Goal: Information Seeking & Learning: Learn about a topic

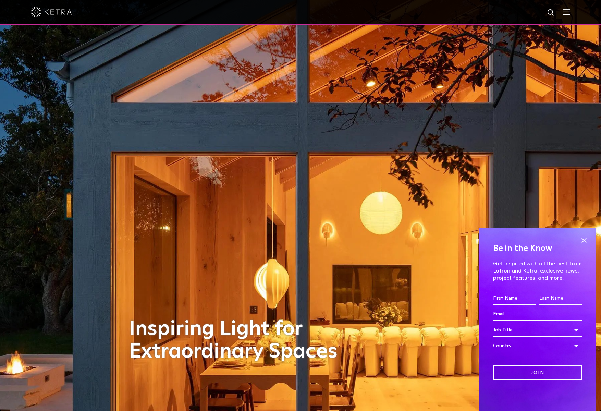
click at [553, 12] on img at bounding box center [551, 13] width 9 height 9
click at [570, 14] on img at bounding box center [566, 12] width 8 height 7
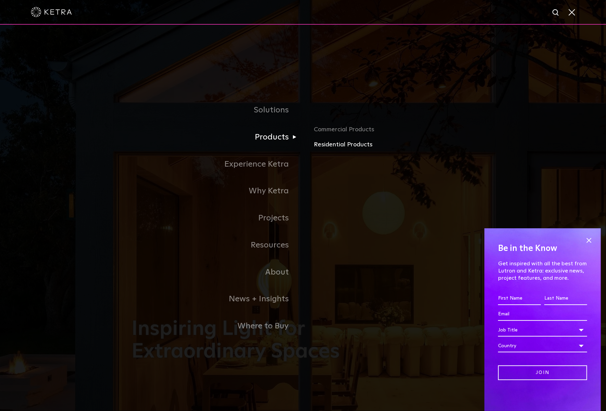
click at [320, 144] on link "Residential Products" at bounding box center [394, 145] width 160 height 10
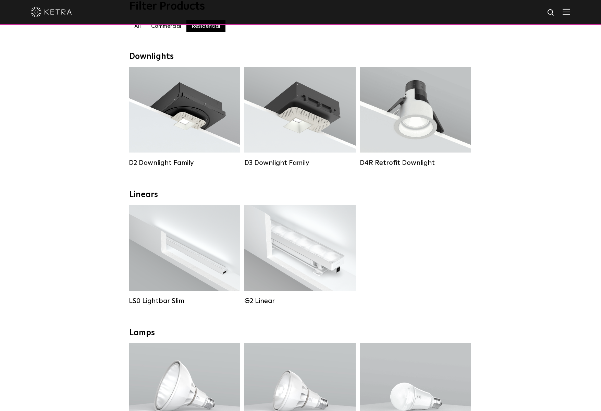
scroll to position [69, 0]
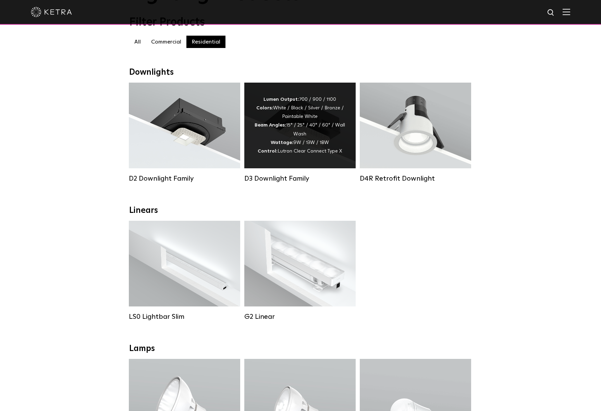
click at [303, 140] on div "Lumen Output: 700 / 900 / 1100 Colors: White / Black / Silver / Bronze / Painta…" at bounding box center [299, 125] width 91 height 60
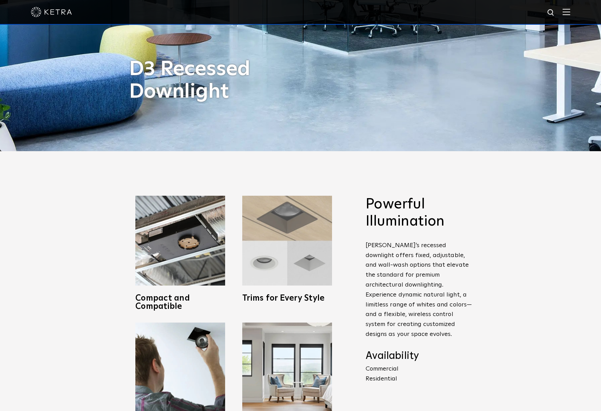
scroll to position [308, 0]
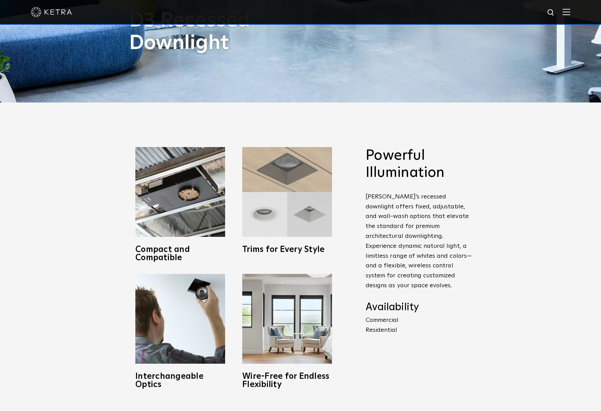
click at [308, 210] on img at bounding box center [287, 192] width 90 height 90
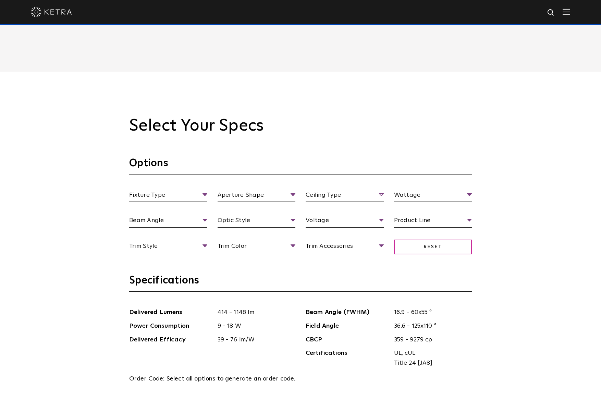
scroll to position [685, 0]
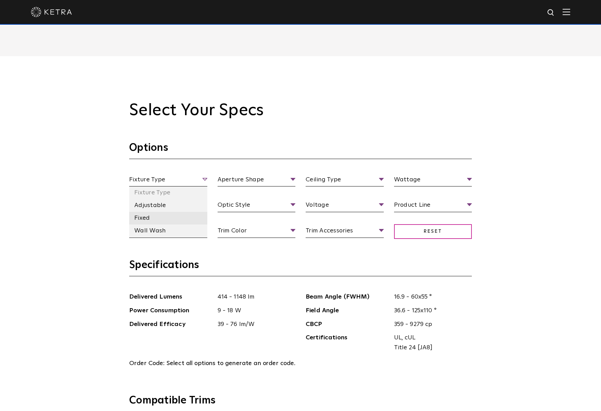
click at [156, 216] on li "Fixed" at bounding box center [168, 218] width 78 height 13
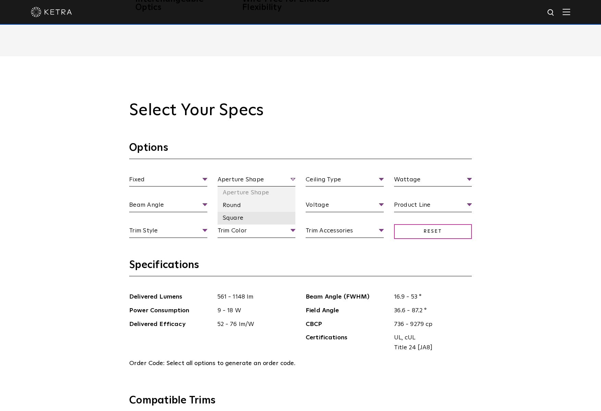
click at [245, 217] on li "Square" at bounding box center [256, 218] width 78 height 13
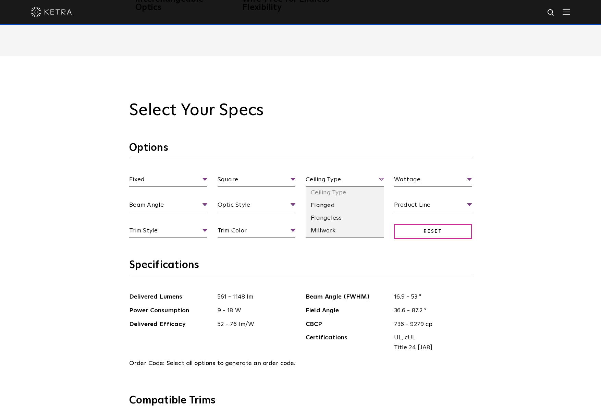
click at [322, 181] on span "Ceiling Type" at bounding box center [345, 181] width 78 height 12
click at [352, 216] on li "Flangeless" at bounding box center [345, 218] width 78 height 13
click at [329, 206] on li "Flanged" at bounding box center [345, 205] width 78 height 13
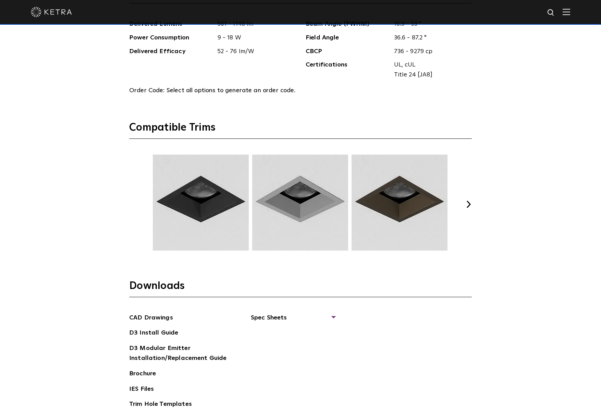
scroll to position [959, 0]
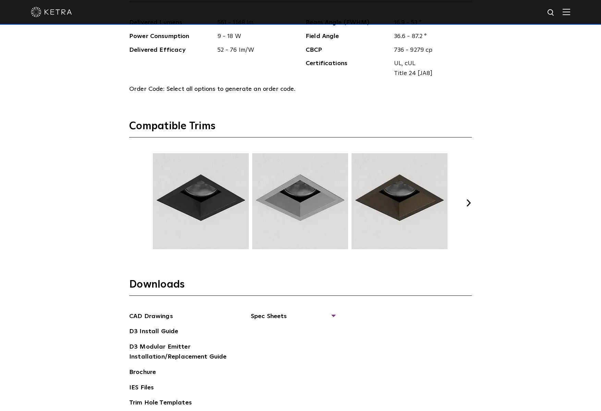
click at [470, 202] on button "Next" at bounding box center [468, 202] width 7 height 7
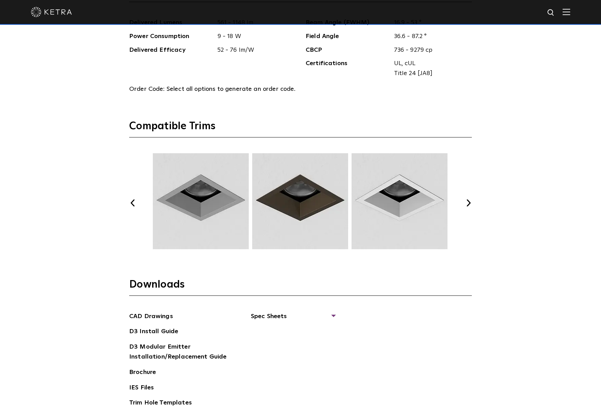
click at [420, 198] on img at bounding box center [399, 201] width 98 height 96
click at [398, 194] on img at bounding box center [399, 201] width 98 height 96
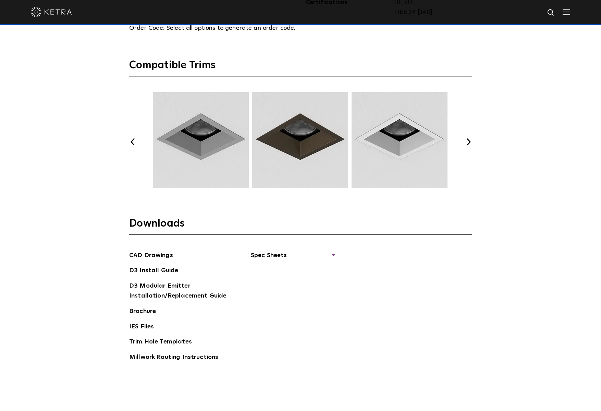
scroll to position [1096, 0]
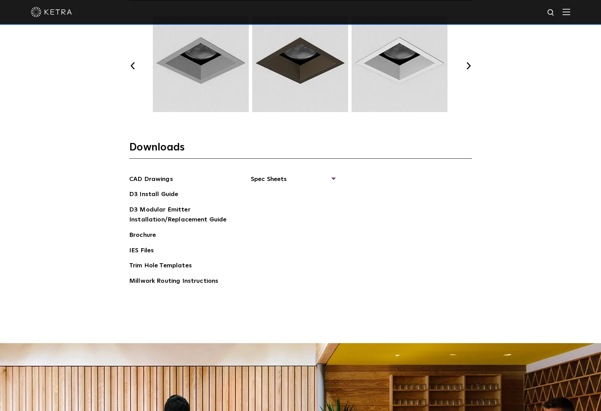
click at [335, 175] on div "CAD Drawings D3 Install Guide D3 Modular Emitter Installation/Replacement Guide…" at bounding box center [300, 232] width 343 height 117
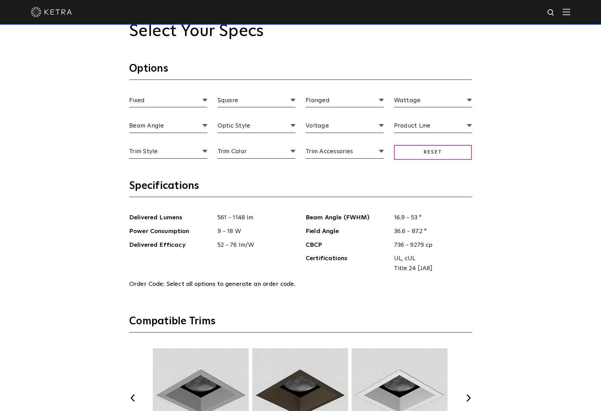
scroll to position [754, 0]
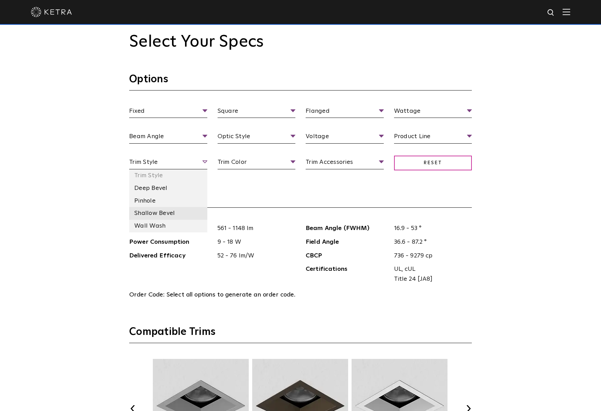
click at [173, 214] on li "Shallow Bevel" at bounding box center [168, 213] width 78 height 13
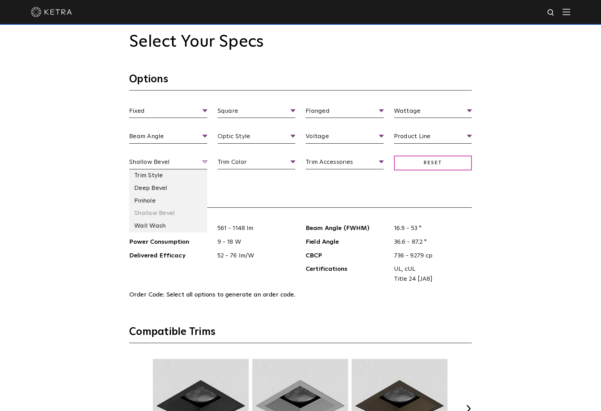
click at [203, 162] on span "Shallow Bevel" at bounding box center [168, 163] width 78 height 12
click at [169, 203] on li "Pinhole" at bounding box center [168, 201] width 78 height 13
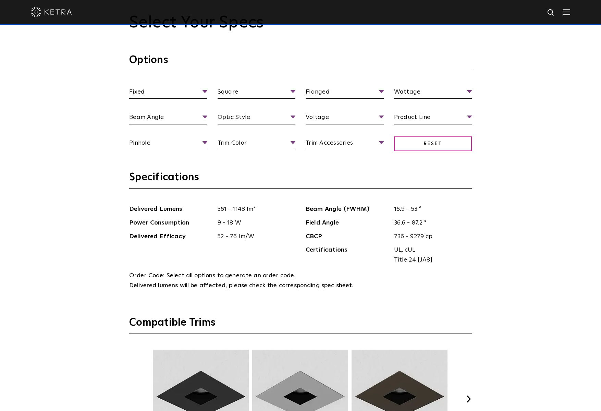
scroll to position [822, 0]
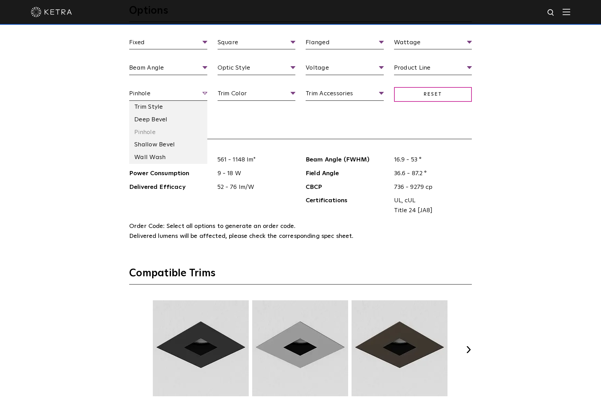
click at [176, 98] on span "Pinhole" at bounding box center [168, 95] width 78 height 12
click at [167, 118] on li "Deep Bevel" at bounding box center [168, 119] width 78 height 13
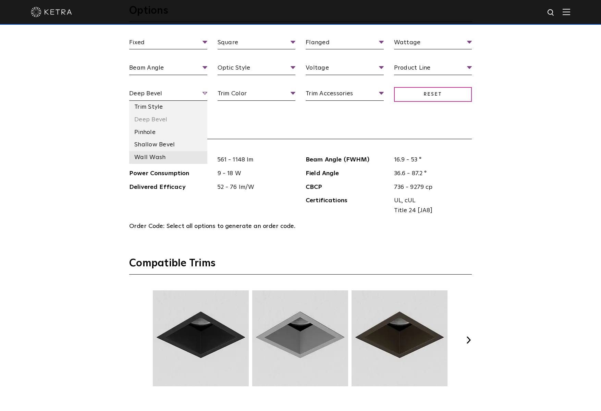
click at [157, 156] on li "Wall Wash" at bounding box center [168, 157] width 78 height 13
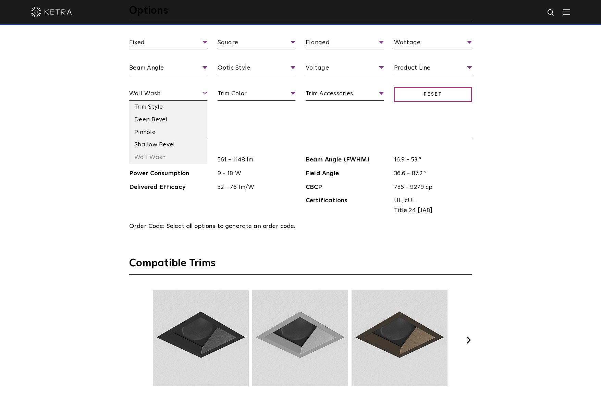
click at [145, 95] on span "Wall Wash" at bounding box center [168, 95] width 78 height 12
click at [149, 142] on li "Shallow Bevel" at bounding box center [168, 144] width 78 height 13
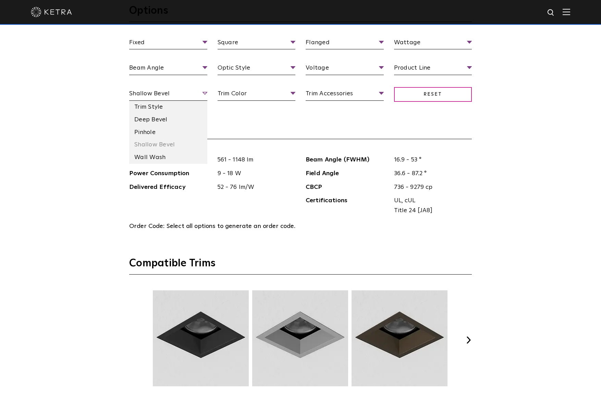
click at [148, 92] on span "Shallow Bevel" at bounding box center [168, 95] width 78 height 12
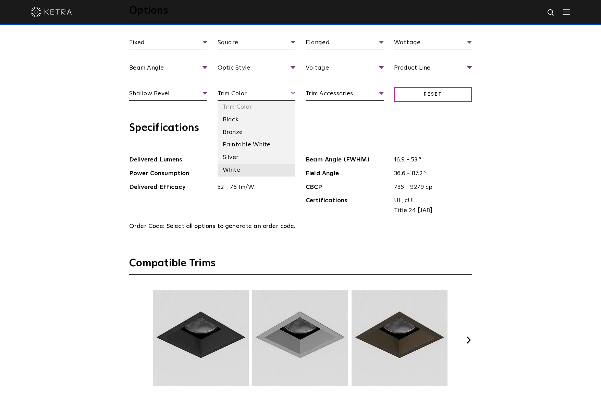
click at [245, 170] on li "White" at bounding box center [256, 170] width 78 height 13
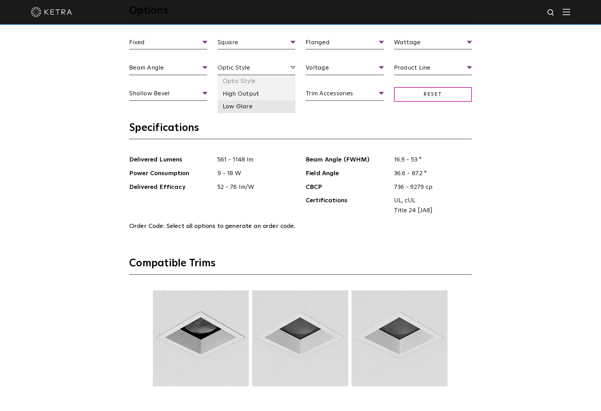
click at [244, 104] on li "Low Glare" at bounding box center [256, 106] width 78 height 13
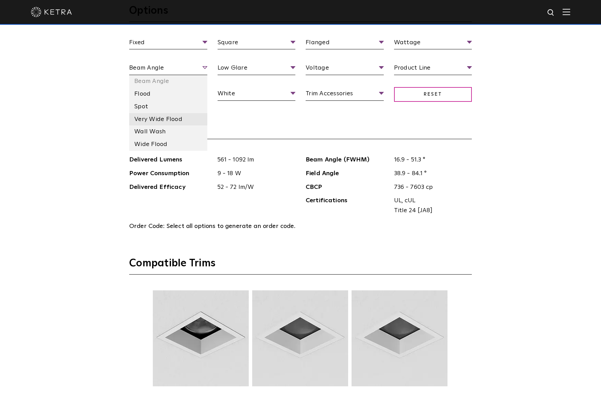
click at [179, 119] on li "Very Wide Flood" at bounding box center [168, 119] width 78 height 13
click at [175, 144] on li "Wide Flood" at bounding box center [168, 144] width 78 height 13
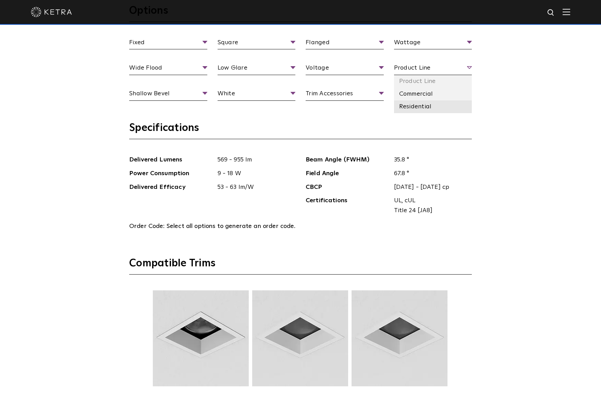
click at [422, 110] on li "Residential" at bounding box center [433, 106] width 78 height 13
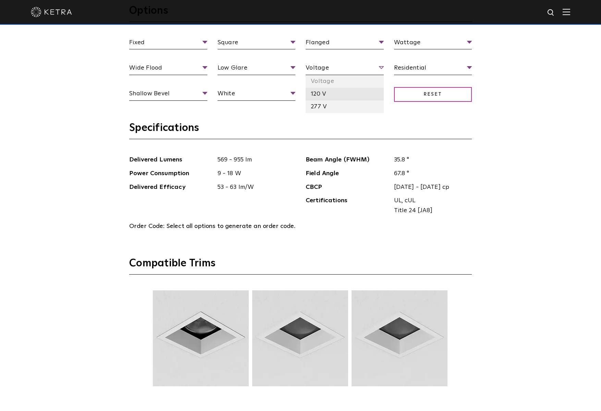
click at [325, 92] on li "120 V" at bounding box center [345, 94] width 78 height 13
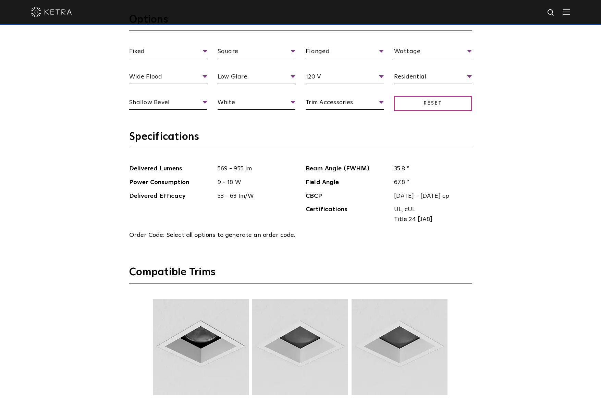
scroll to position [788, 0]
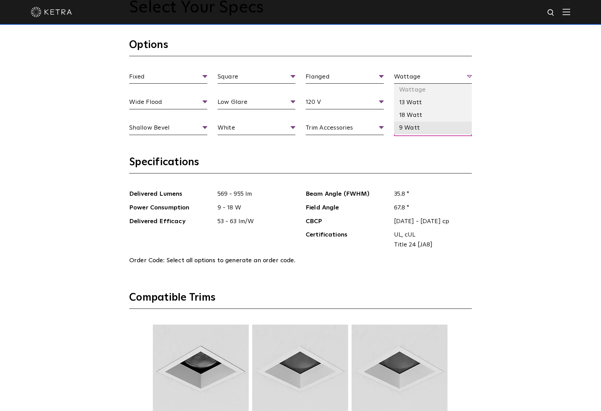
click at [424, 131] on li "9 Watt" at bounding box center [433, 128] width 78 height 13
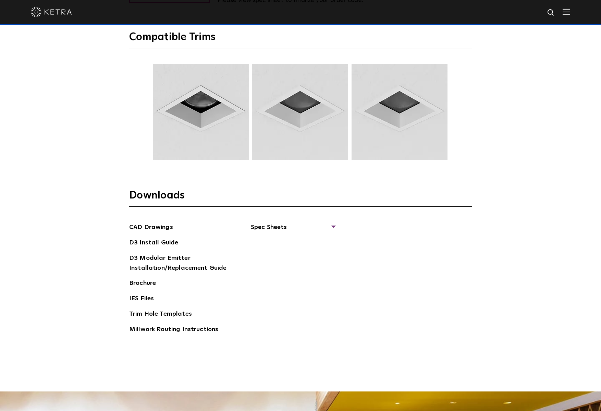
scroll to position [1165, 0]
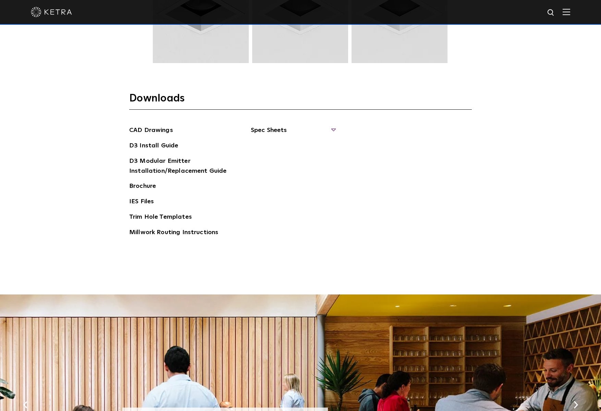
click at [288, 131] on span "Spec Sheets" at bounding box center [293, 132] width 84 height 15
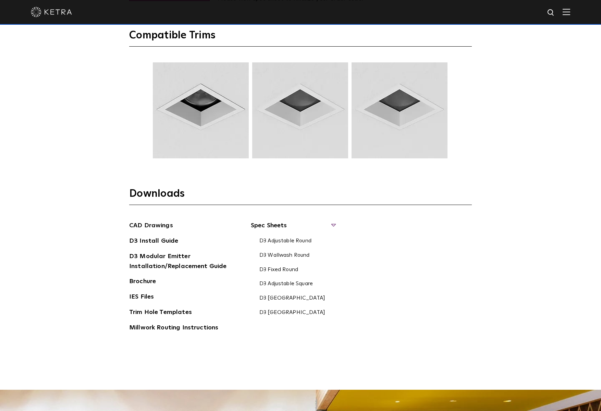
scroll to position [959, 0]
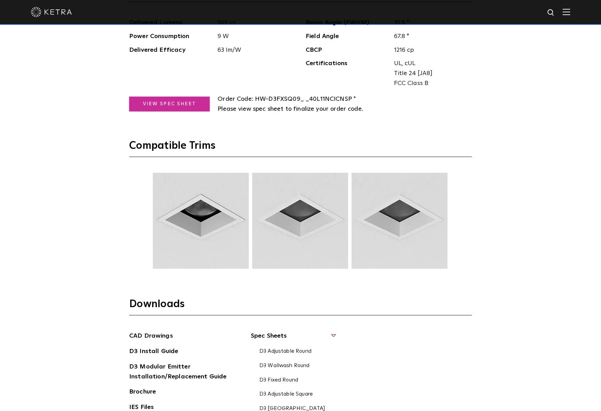
click at [171, 102] on link "View Spec Sheet" at bounding box center [169, 104] width 80 height 15
drag, startPoint x: 8, startPoint y: 132, endPoint x: 21, endPoint y: 133, distance: 12.7
click at [8, 132] on div "Select Your Specs Options Fixed Fixture Type Adjustable Fixed Wall Wash Square …" at bounding box center [300, 141] width 601 height 718
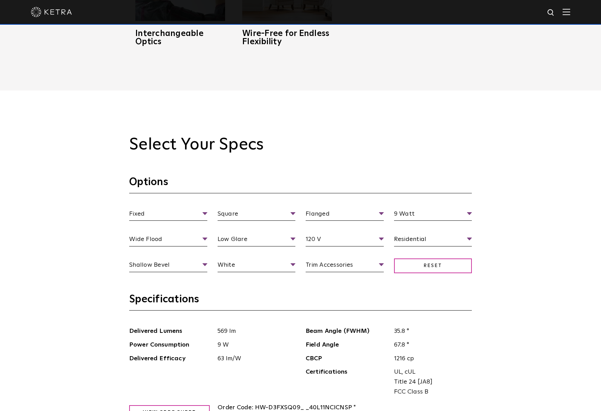
scroll to position [651, 0]
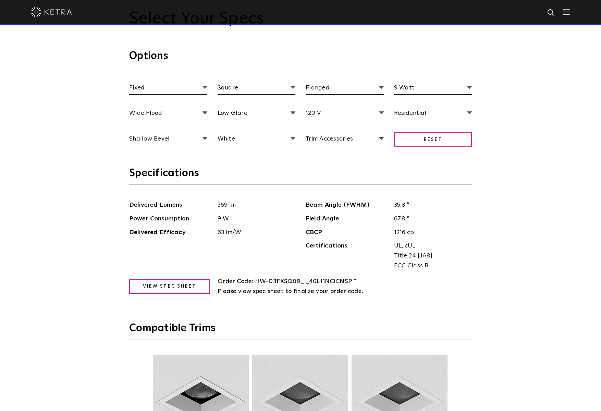
scroll to position [788, 0]
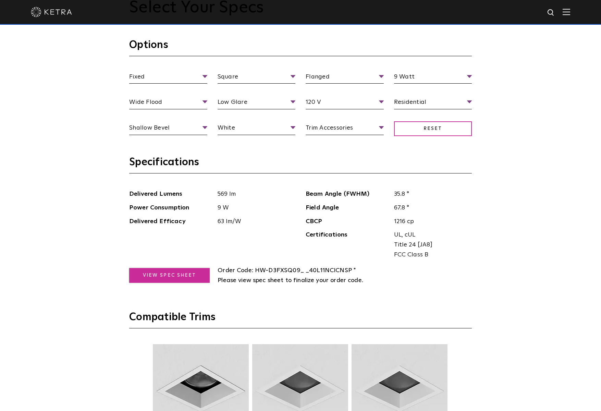
click at [172, 281] on link "View Spec Sheet" at bounding box center [169, 275] width 80 height 15
drag, startPoint x: 82, startPoint y: 209, endPoint x: 86, endPoint y: 209, distance: 4.1
click at [82, 209] on div "Select Your Specs Options Fixed Fixture Type Adjustable Fixed Wall Wash Square …" at bounding box center [300, 312] width 601 height 718
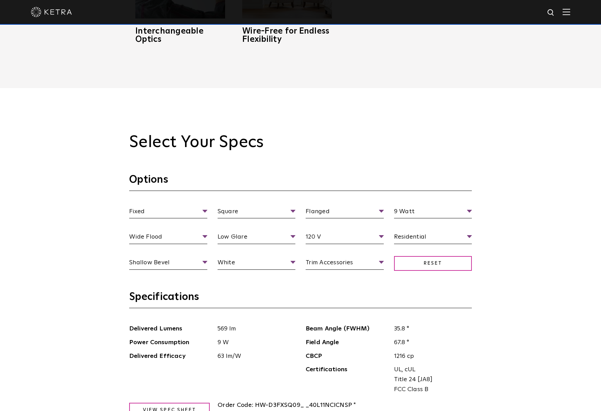
scroll to position [617, 0]
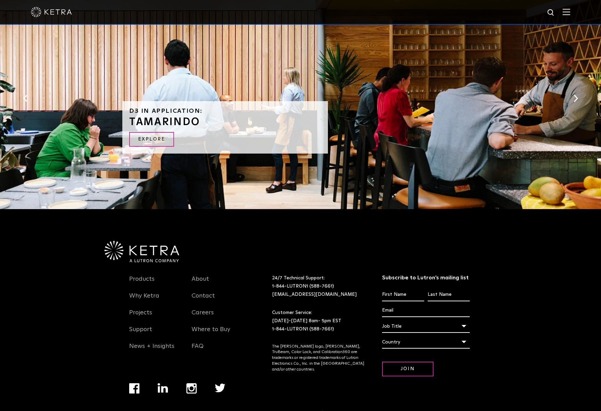
scroll to position [1486, 0]
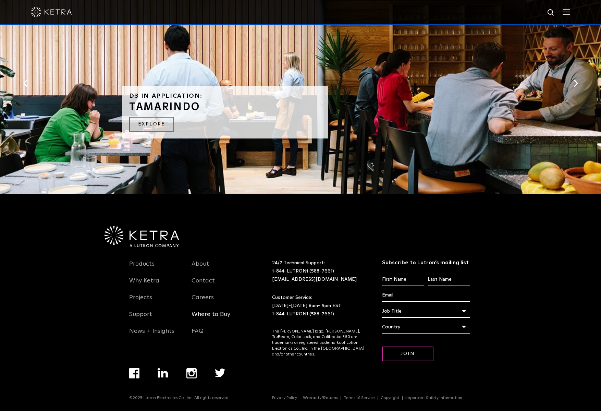
click at [214, 312] on link "Where to Buy" at bounding box center [210, 318] width 39 height 16
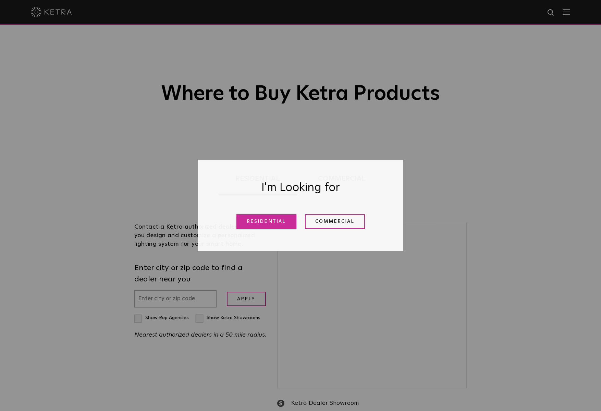
click at [267, 221] on link "Residential" at bounding box center [266, 221] width 60 height 15
